Goal: Transaction & Acquisition: Subscribe to service/newsletter

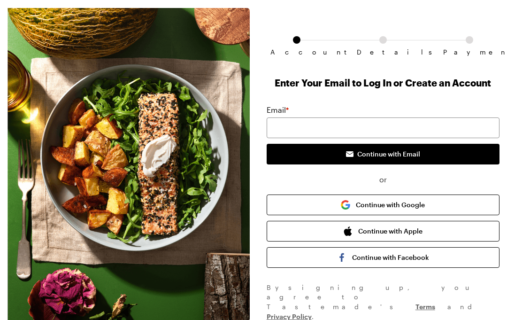
scroll to position [33, 0]
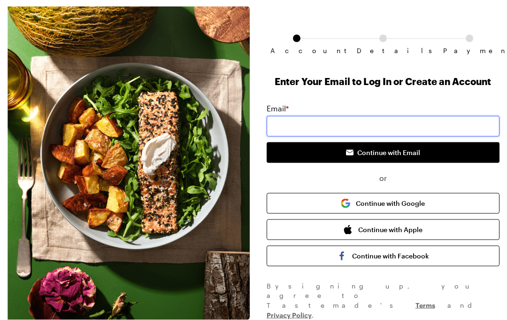
click at [405, 121] on input "email" at bounding box center [383, 126] width 233 height 21
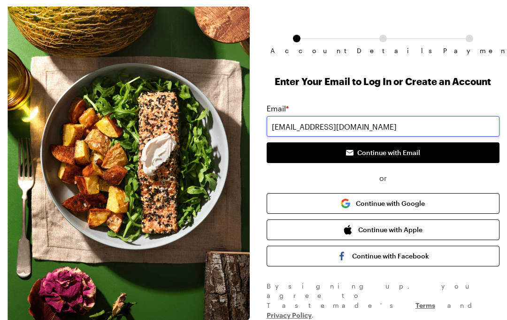
type input "[EMAIL_ADDRESS][DOMAIN_NAME]"
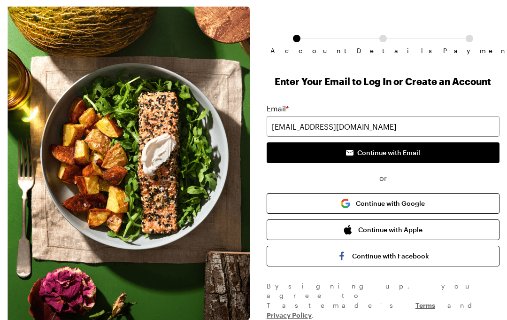
click at [434, 152] on button "Continue with Email" at bounding box center [383, 152] width 233 height 21
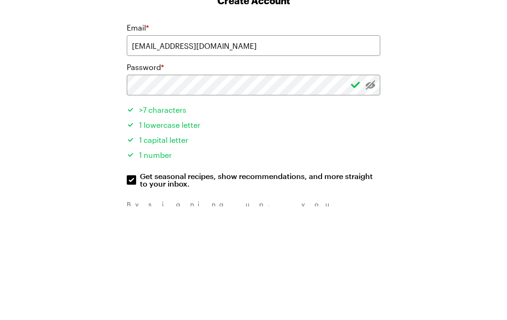
scroll to position [31, 0]
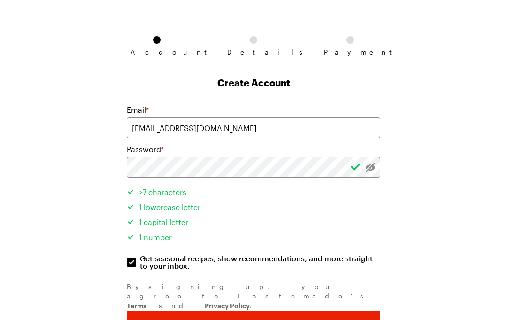
click at [300, 311] on button "Create Account" at bounding box center [254, 323] width 254 height 24
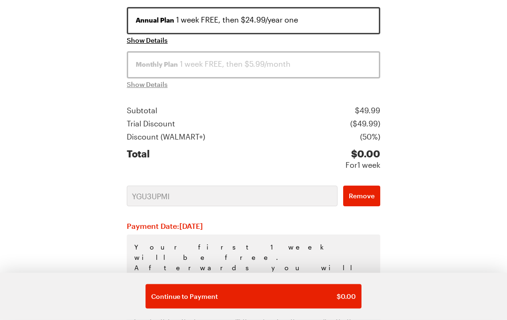
click at [345, 301] on span "$ 0.00" at bounding box center [346, 296] width 19 height 9
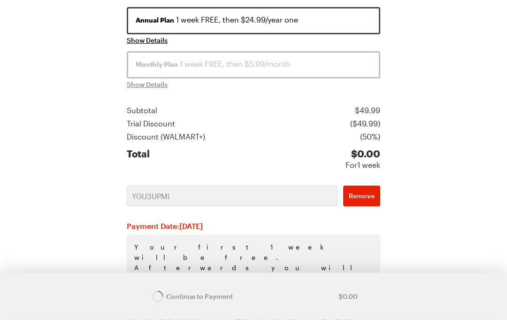
scroll to position [161, 0]
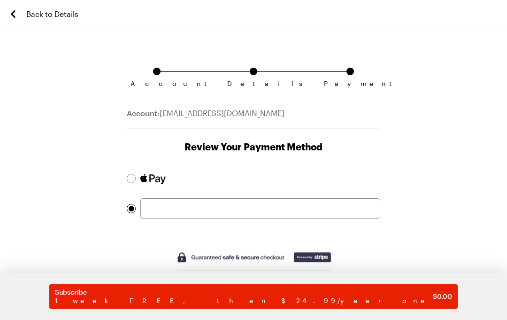
click at [133, 178] on div at bounding box center [132, 179] width 6 height 6
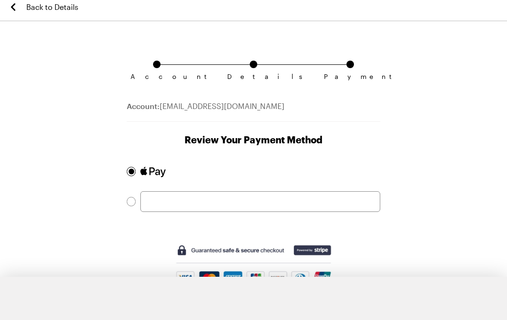
scroll to position [10, 0]
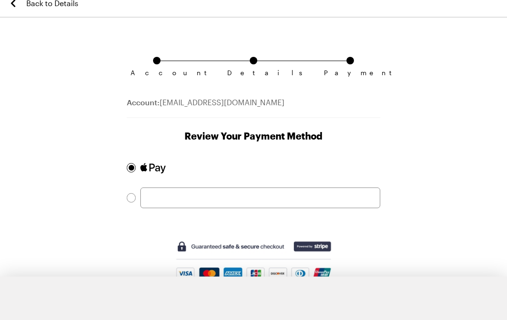
click at [133, 198] on div at bounding box center [132, 198] width 6 height 6
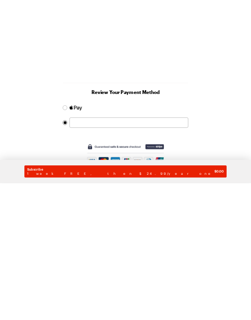
scroll to position [0, 0]
